Goal: Transaction & Acquisition: Obtain resource

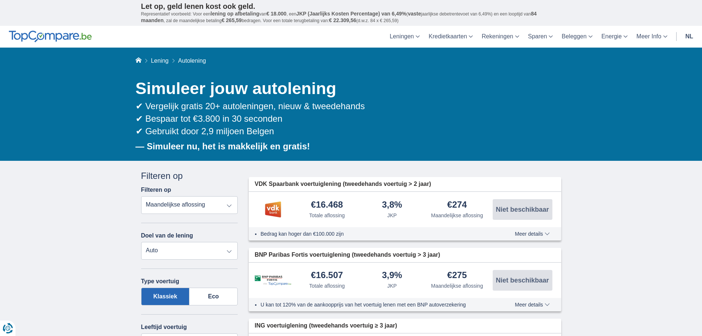
click at [196, 206] on select "Totale aflossing JKP Maandelijkse aflossing" at bounding box center [189, 205] width 97 height 18
select select "trp+"
click at [141, 196] on select "Totale aflossing JKP Maandelijkse aflossing" at bounding box center [189, 205] width 97 height 18
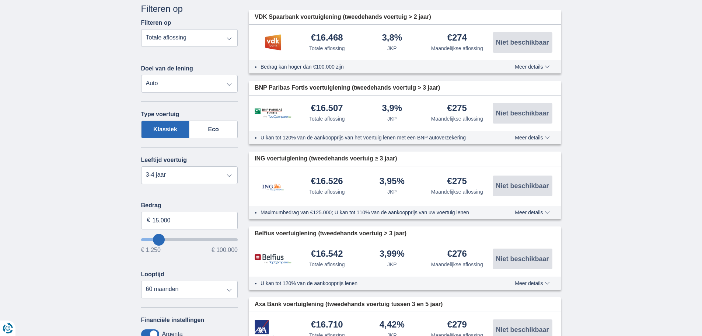
scroll to position [184, 0]
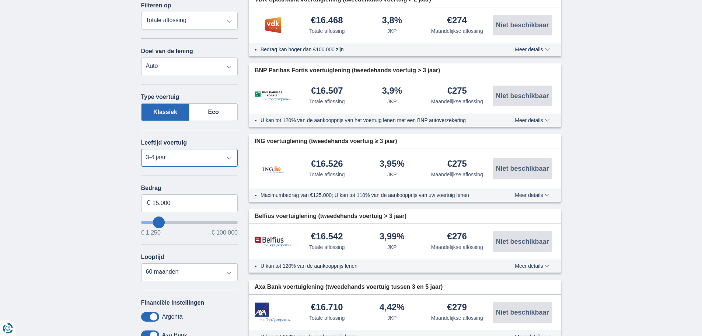
click at [186, 158] on select "Nieuw 0-1 jaar 1-2 jaar 2-3 jaar 3-4 jaar 4-5 jaar 5+ jaar" at bounding box center [189, 158] width 97 height 18
select select "4-5"
click at [141, 149] on select "Nieuw 0-1 jaar 1-2 jaar 2-3 jaar 3-4 jaar 4-5 jaar 5+ jaar" at bounding box center [189, 158] width 97 height 18
drag, startPoint x: 177, startPoint y: 203, endPoint x: 148, endPoint y: 206, distance: 29.2
click at [148, 206] on div "15.000 €" at bounding box center [189, 203] width 97 height 18
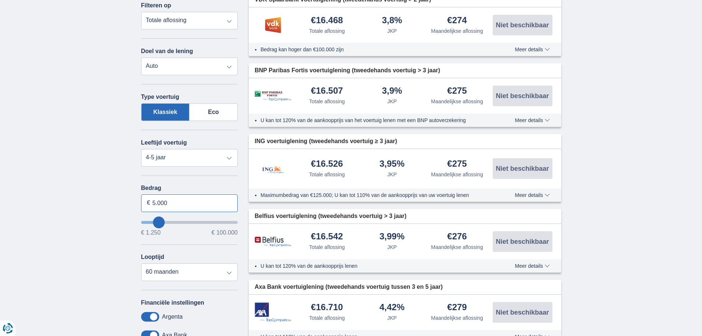
type input "5.000"
type input "5250"
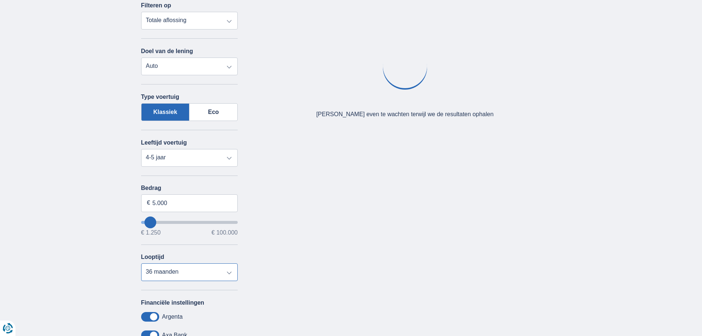
click at [175, 274] on select "12 maanden 18 maanden 24 maanden 30 maanden 36 maanden" at bounding box center [189, 272] width 97 height 18
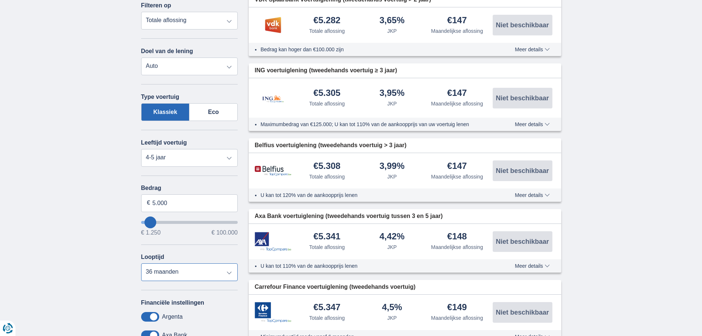
select select "24"
click at [141, 263] on select "12 maanden 18 maanden 24 maanden 30 maanden 36 maanden" at bounding box center [189, 272] width 97 height 18
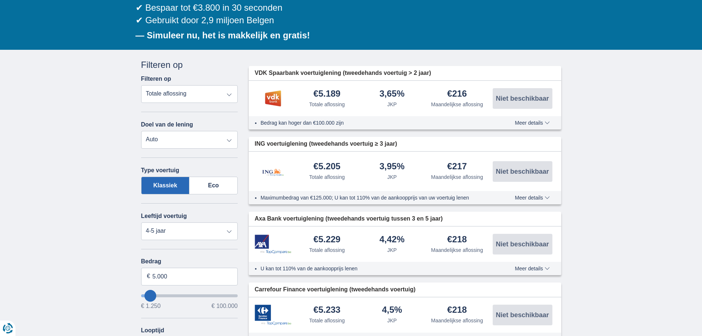
scroll to position [111, 0]
click at [273, 98] on img at bounding box center [273, 99] width 37 height 18
click at [540, 120] on span "Meer details" at bounding box center [532, 122] width 35 height 5
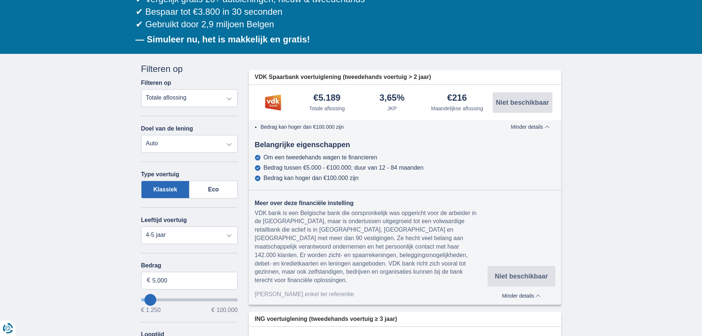
scroll to position [0, 0]
